Goal: Task Accomplishment & Management: Manage account settings

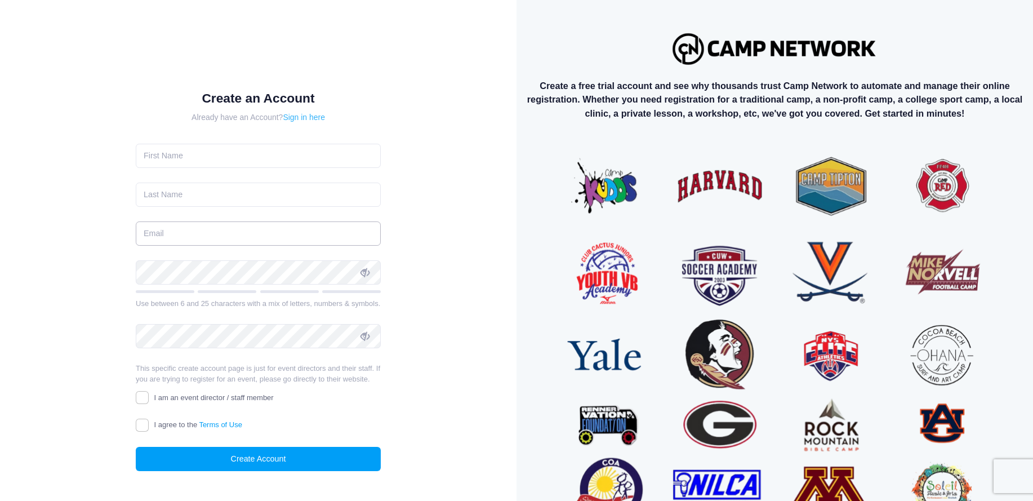
type input "[PERSON_NAME][EMAIL_ADDRESS][DOMAIN_NAME]"
click at [316, 121] on link "Sign in here" at bounding box center [304, 117] width 42 height 9
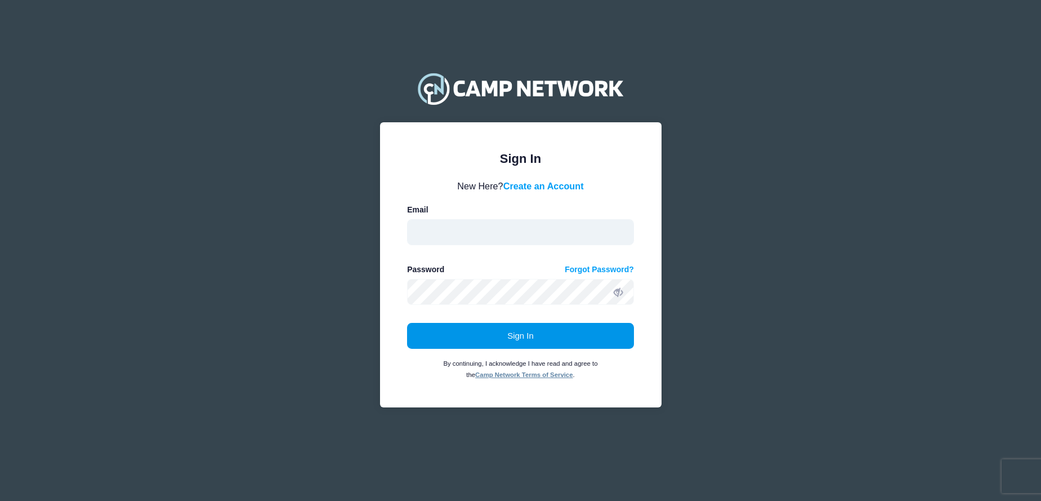
type input "ian@crownpointecology.org"
click at [453, 336] on button "Sign In" at bounding box center [520, 336] width 227 height 26
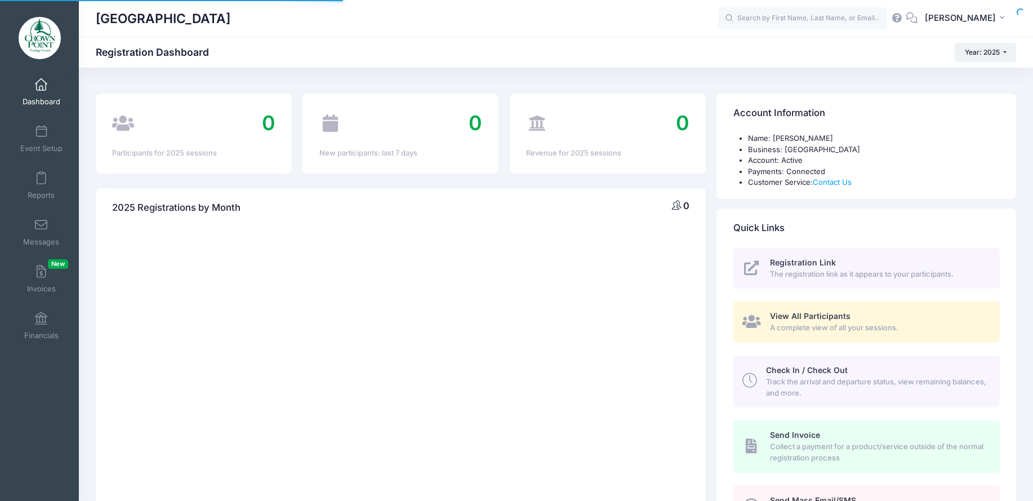
select select
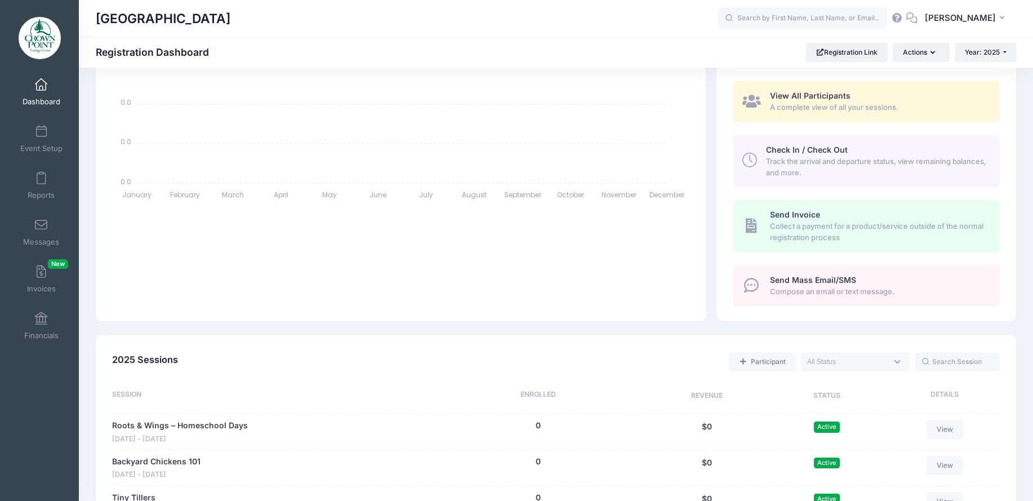
scroll to position [113, 0]
